Goal: Check status: Check status

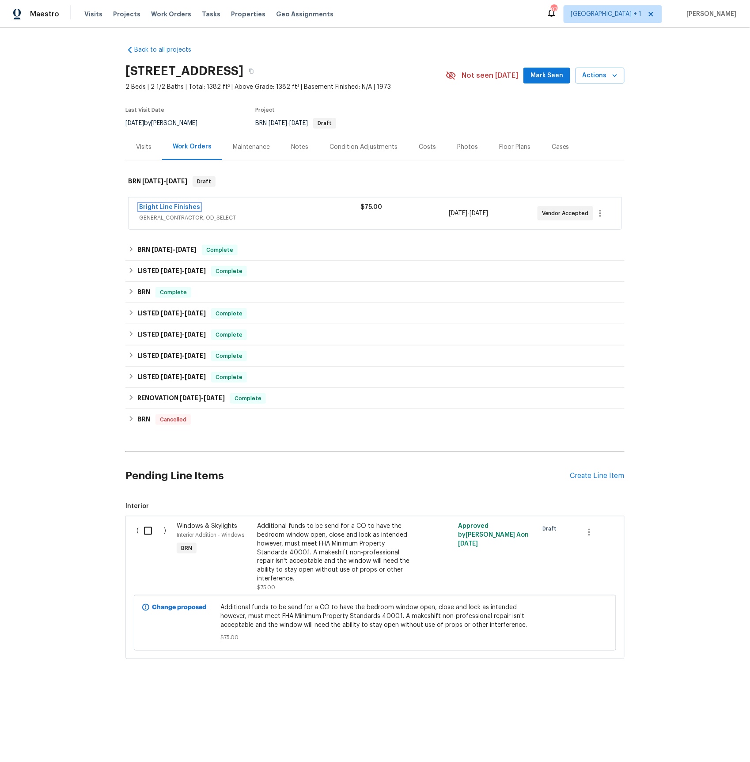
click at [153, 207] on link "Bright Line Finishes" at bounding box center [169, 207] width 61 height 6
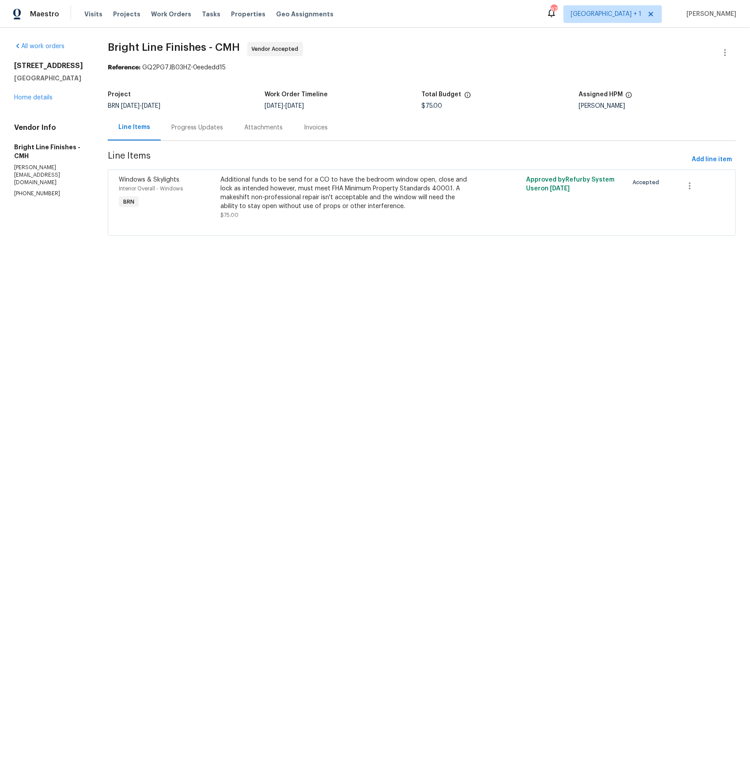
click at [198, 132] on div "Progress Updates" at bounding box center [197, 127] width 73 height 26
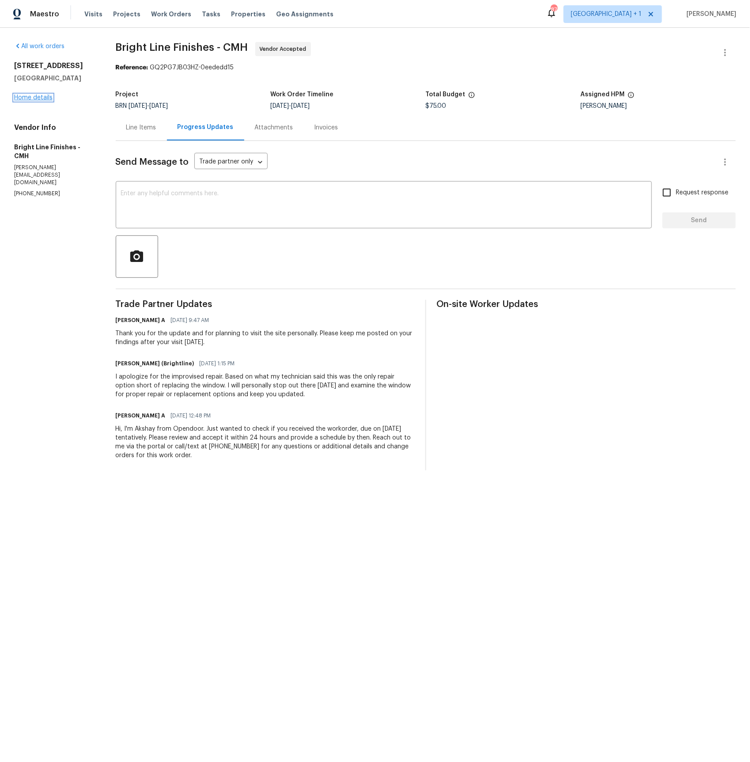
click at [35, 98] on link "Home details" at bounding box center [33, 98] width 38 height 6
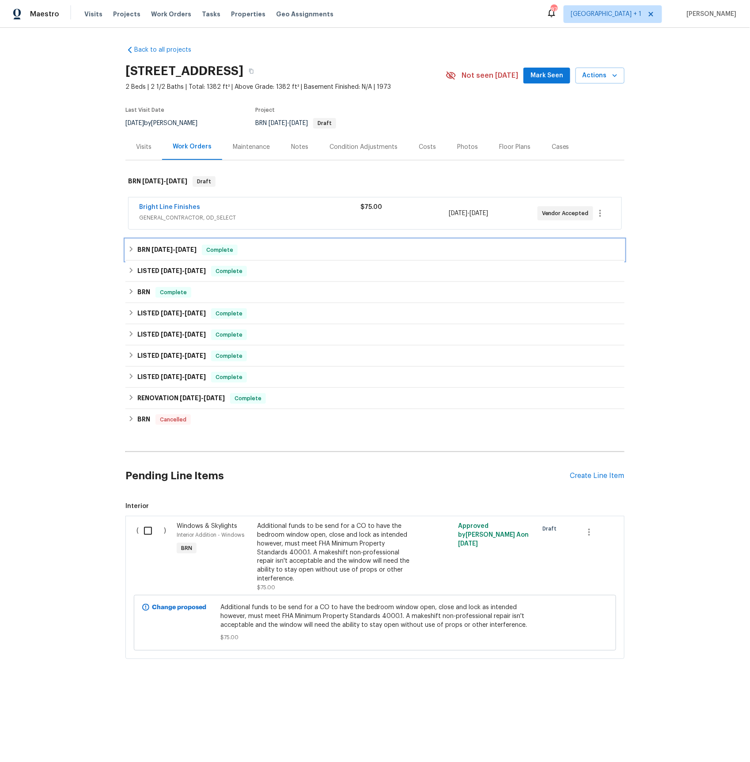
click at [172, 247] on span "[DATE]" at bounding box center [161, 249] width 21 height 6
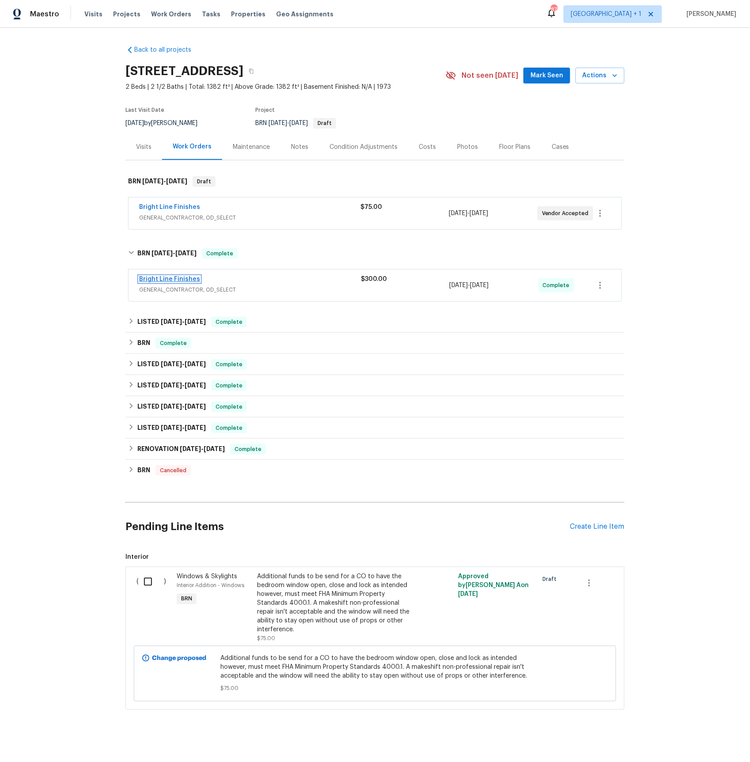
click at [183, 279] on link "Bright Line Finishes" at bounding box center [169, 279] width 61 height 6
